Goal: Task Accomplishment & Management: Manage account settings

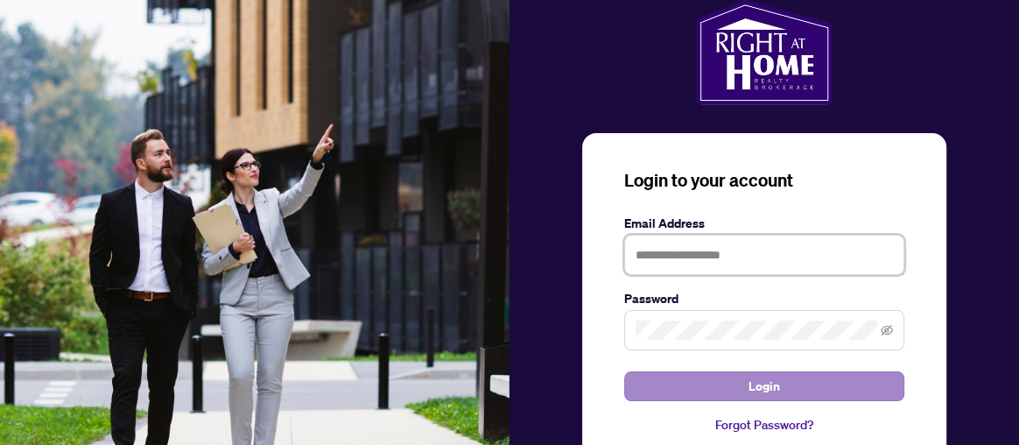
type input "**********"
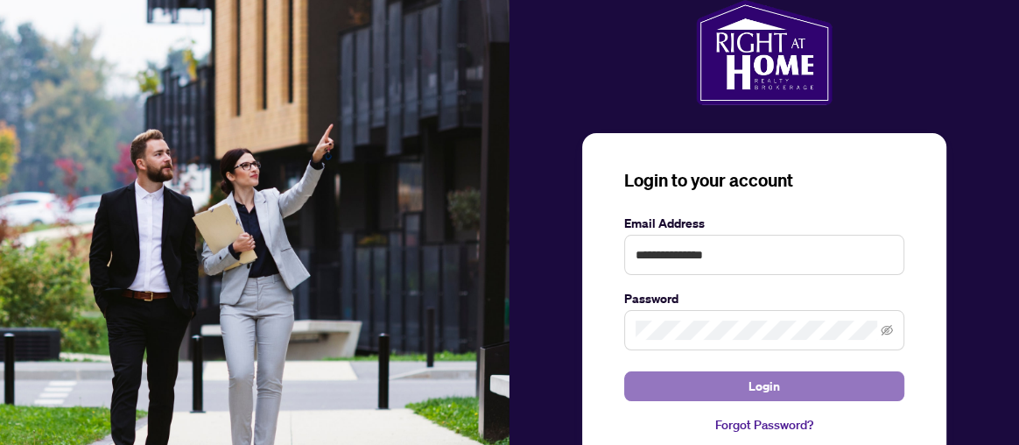
click at [816, 381] on button "Login" at bounding box center [764, 386] width 280 height 30
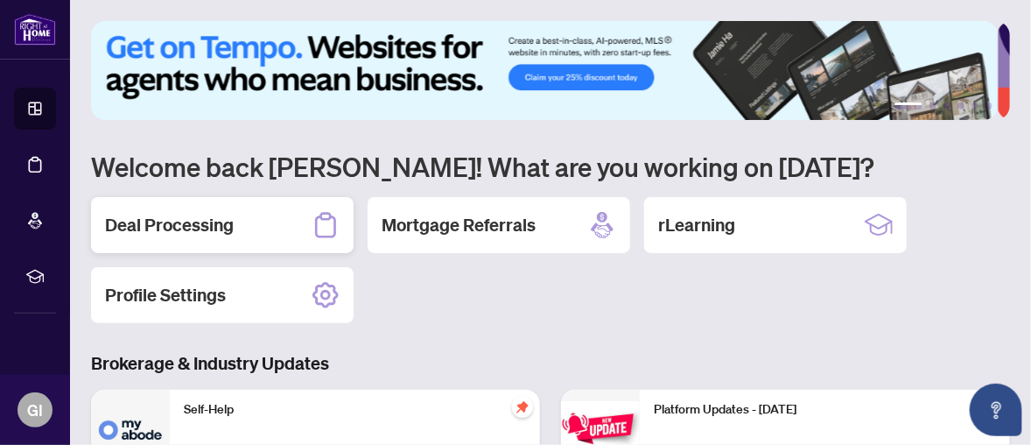
click at [171, 224] on h2 "Deal Processing" at bounding box center [169, 225] width 129 height 25
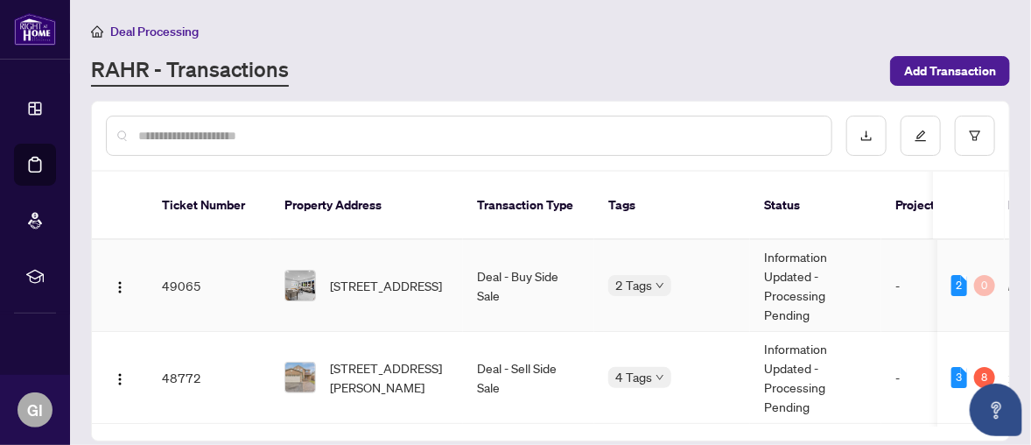
scroll to position [88, 0]
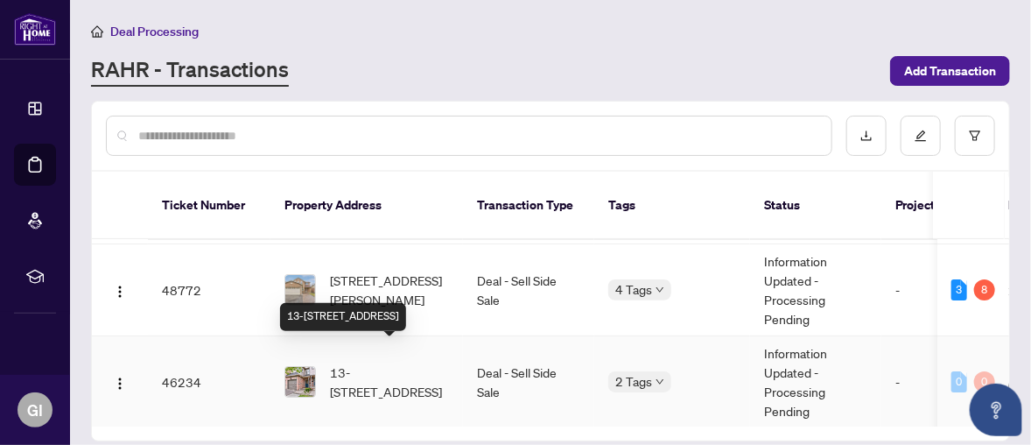
click at [369, 362] on span "13-[STREET_ADDRESS]" at bounding box center [389, 381] width 119 height 39
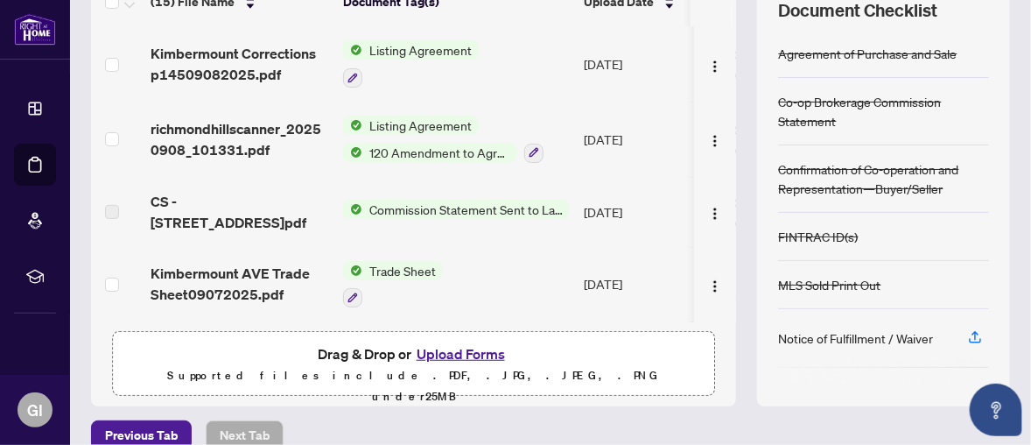
scroll to position [175, 0]
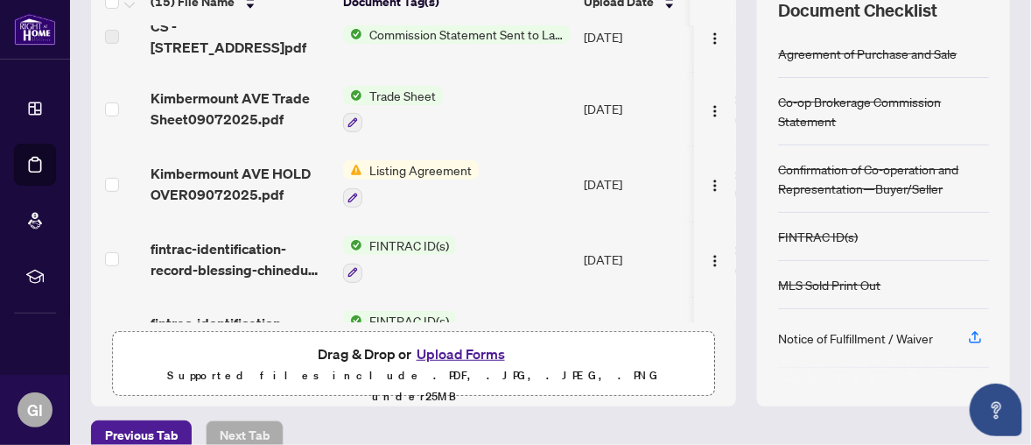
click at [389, 160] on span "Listing Agreement" at bounding box center [420, 169] width 116 height 19
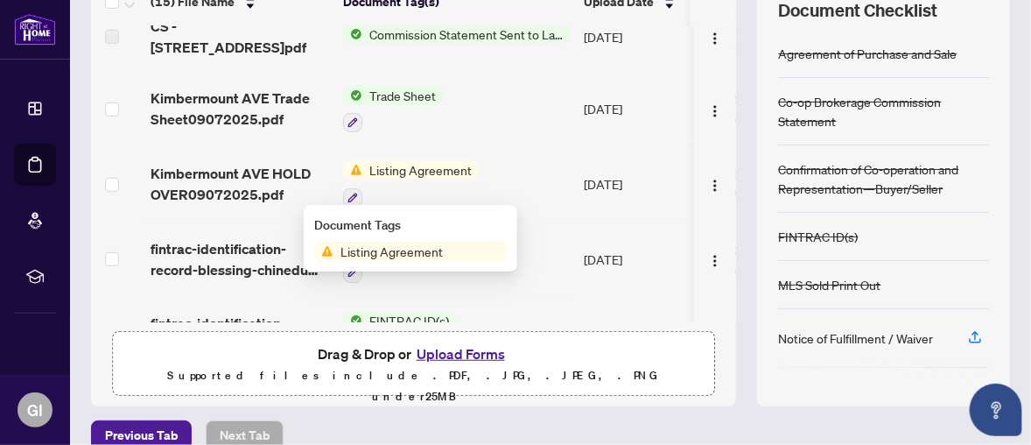
click at [399, 253] on span "Listing Agreement" at bounding box center [391, 251] width 116 height 19
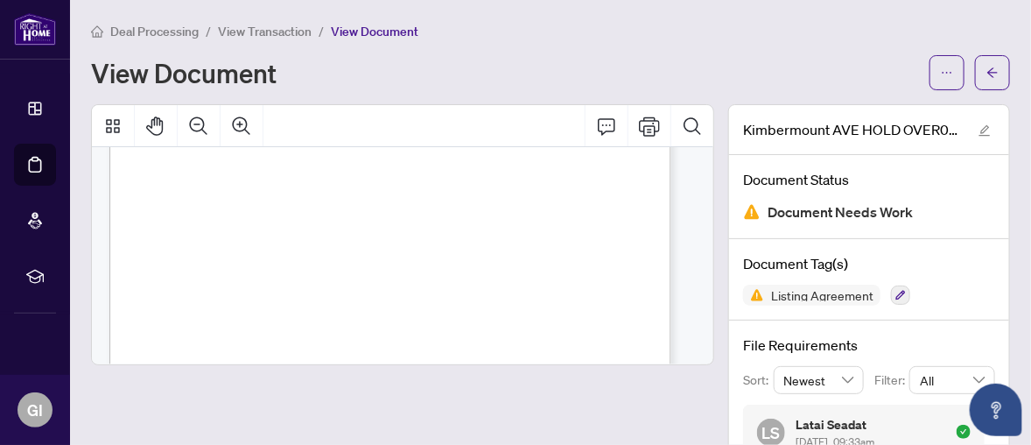
scroll to position [175, 0]
